Goal: Transaction & Acquisition: Obtain resource

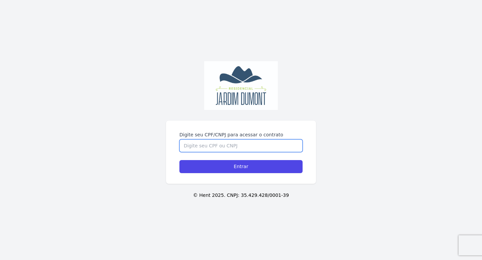
click at [212, 144] on input "Digite seu CPF/CNPJ para acessar o contrato" at bounding box center [240, 146] width 123 height 13
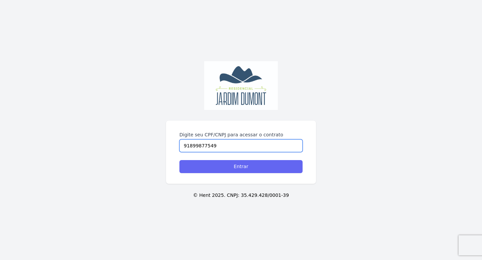
type input "91899877549"
click at [222, 162] on input "Entrar" at bounding box center [240, 166] width 123 height 13
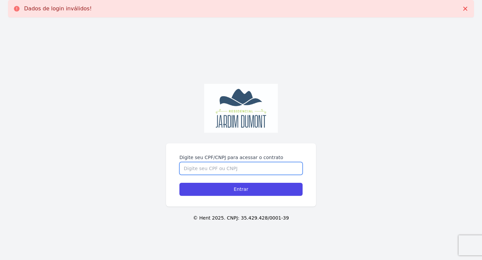
click at [201, 167] on input "Digite seu CPF/CNPJ para acessar o contrato" at bounding box center [240, 168] width 123 height 13
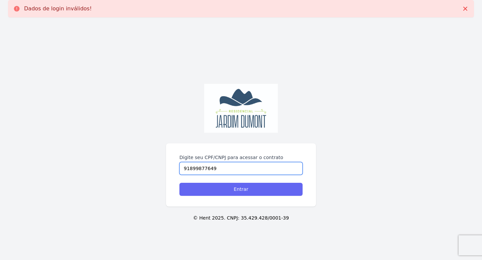
type input "91899877649"
click at [216, 190] on input "Entrar" at bounding box center [240, 189] width 123 height 13
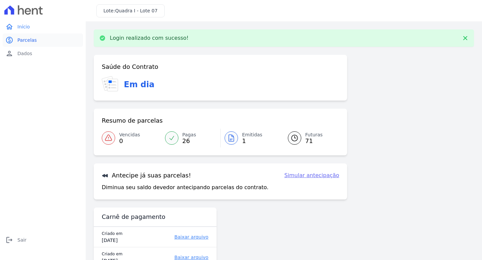
click at [28, 40] on span "Parcelas" at bounding box center [26, 40] width 19 height 7
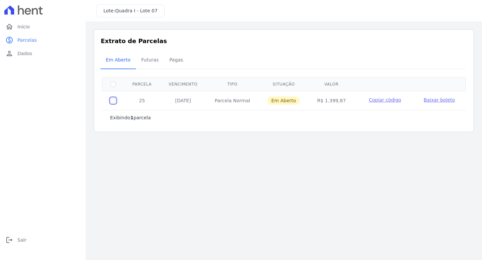
click at [113, 100] on input "checkbox" at bounding box center [112, 100] width 5 height 5
checkbox input "true"
click at [434, 97] on span "Baixar boleto" at bounding box center [439, 99] width 31 height 5
